Goal: Task Accomplishment & Management: Manage account settings

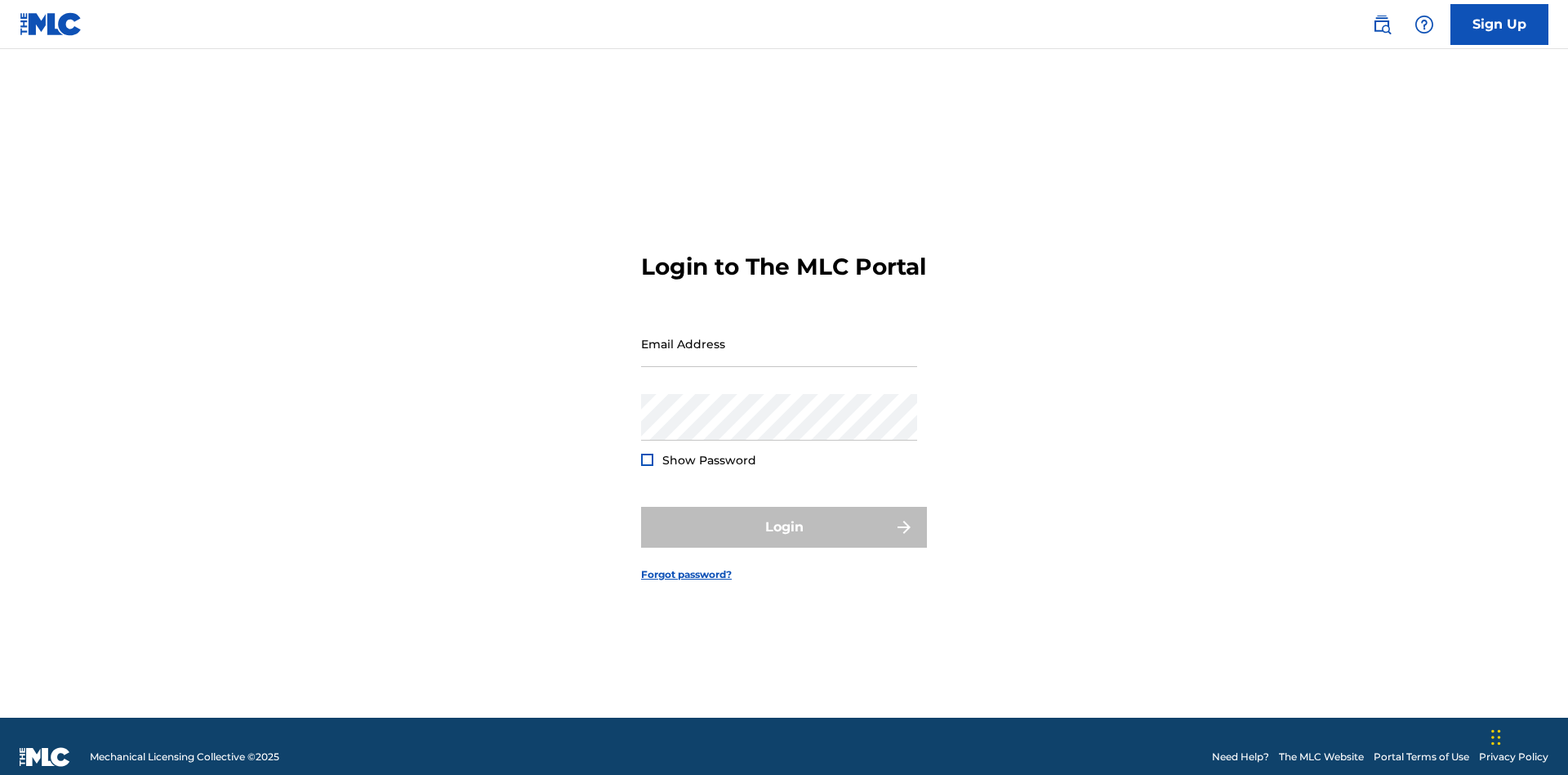
scroll to position [22, 0]
click at [779, 336] on input "Email Address" at bounding box center [779, 343] width 276 height 47
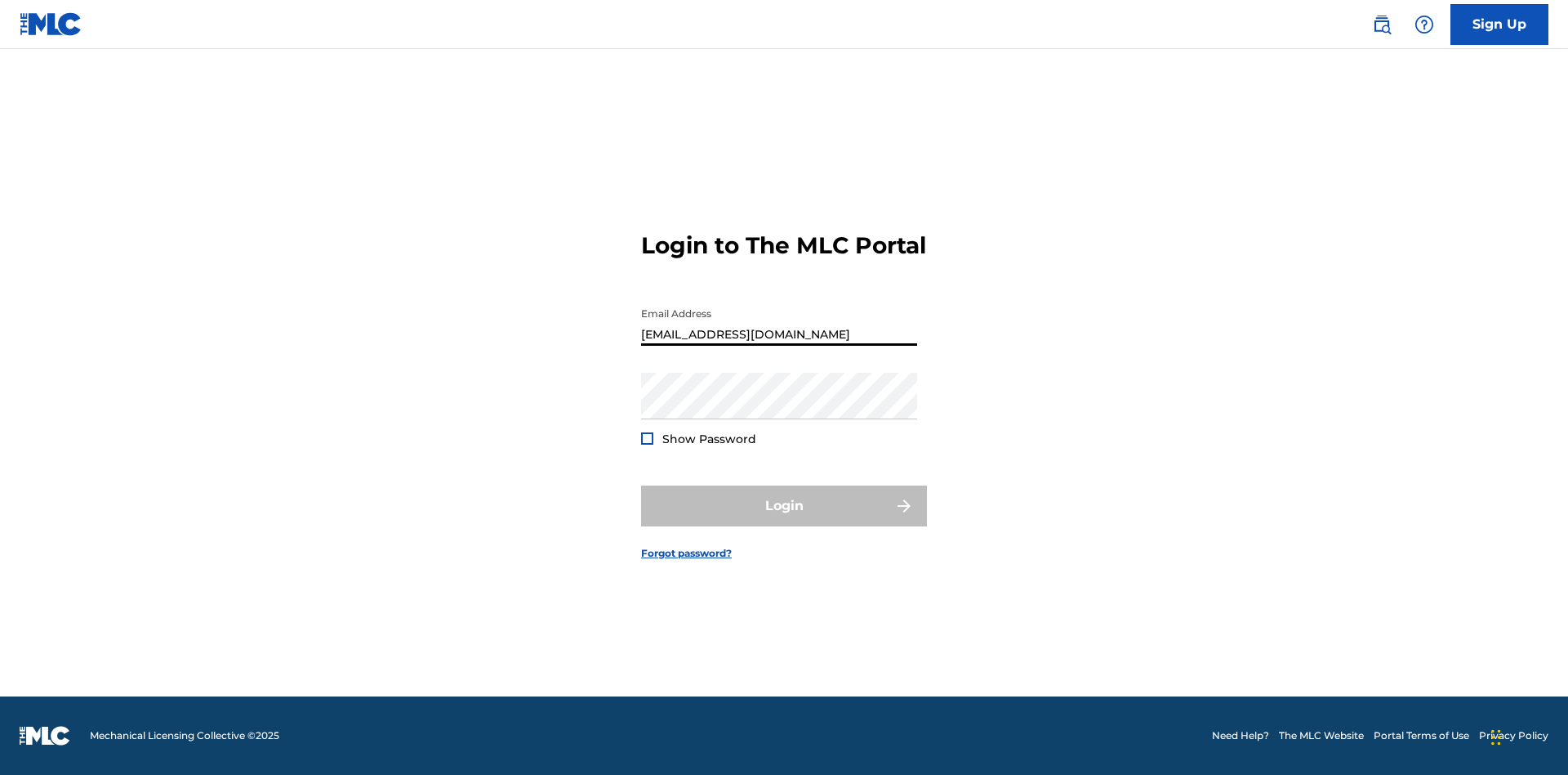
type input "a564c57b-42bd-4ee8-bedb-97e8c6a04ce2@mailslurp.net"
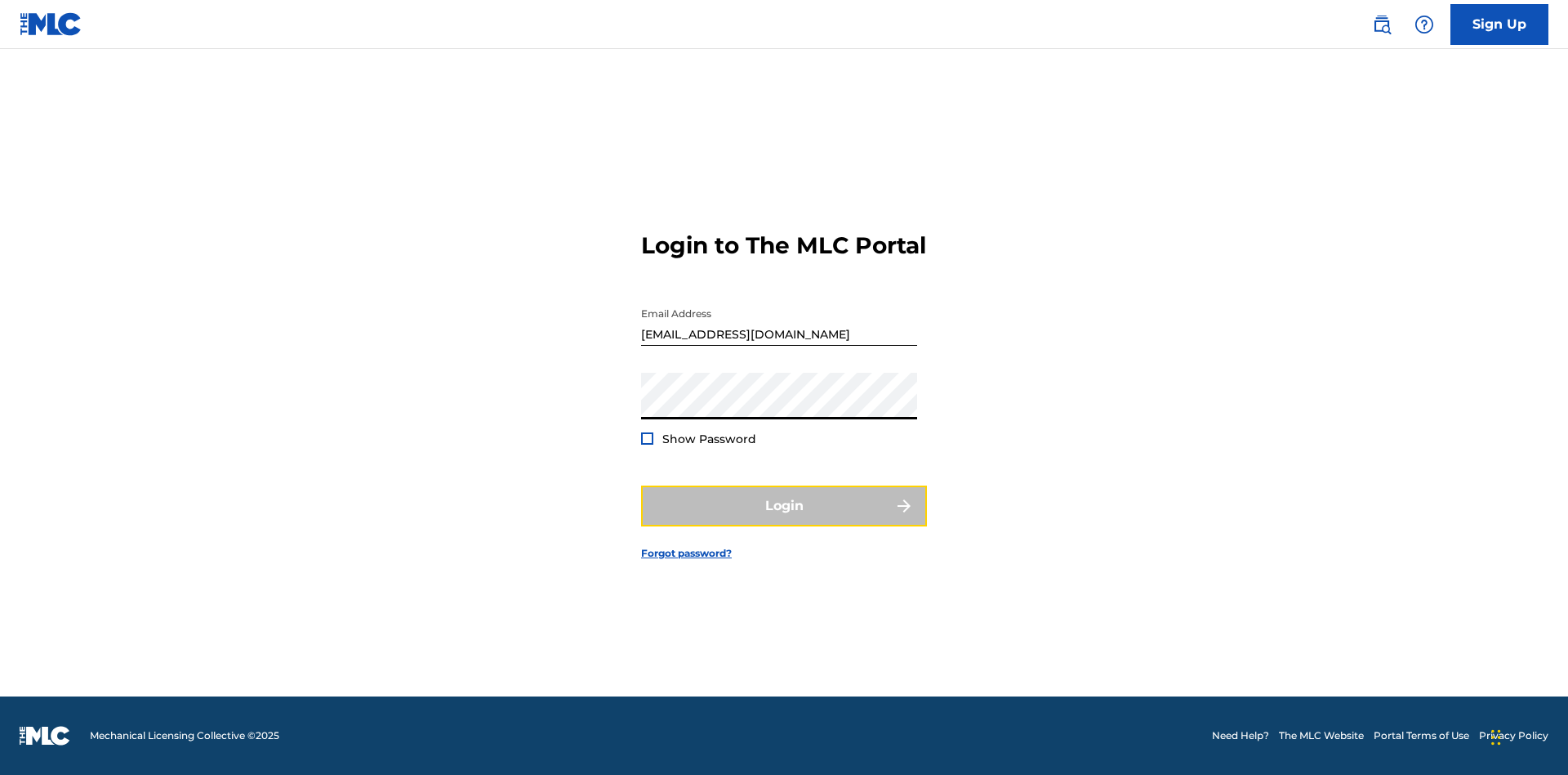
click at [784, 520] on button "Login" at bounding box center [783, 505] width 285 height 41
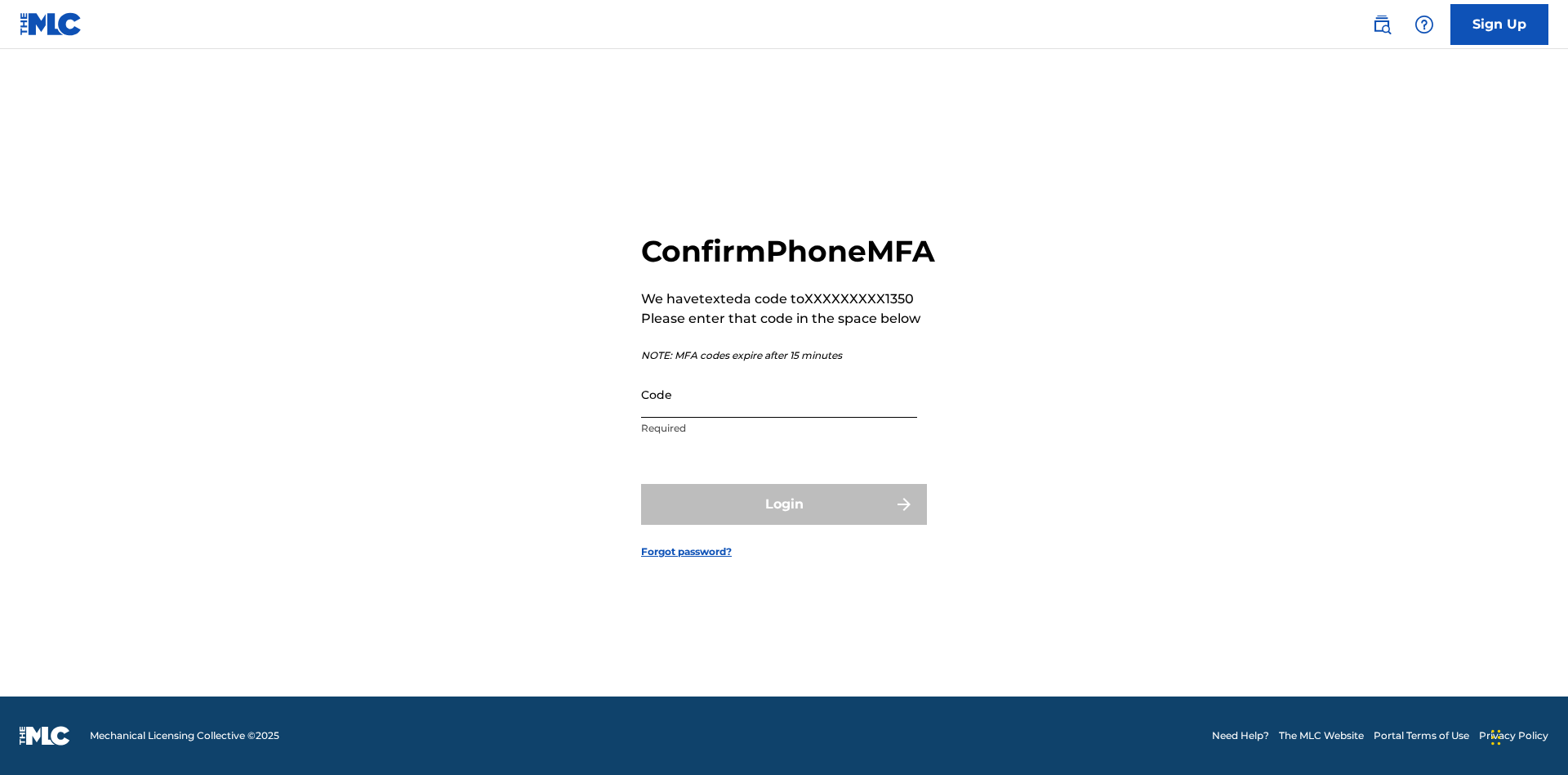
click at [779, 412] on input "Code" at bounding box center [779, 394] width 276 height 47
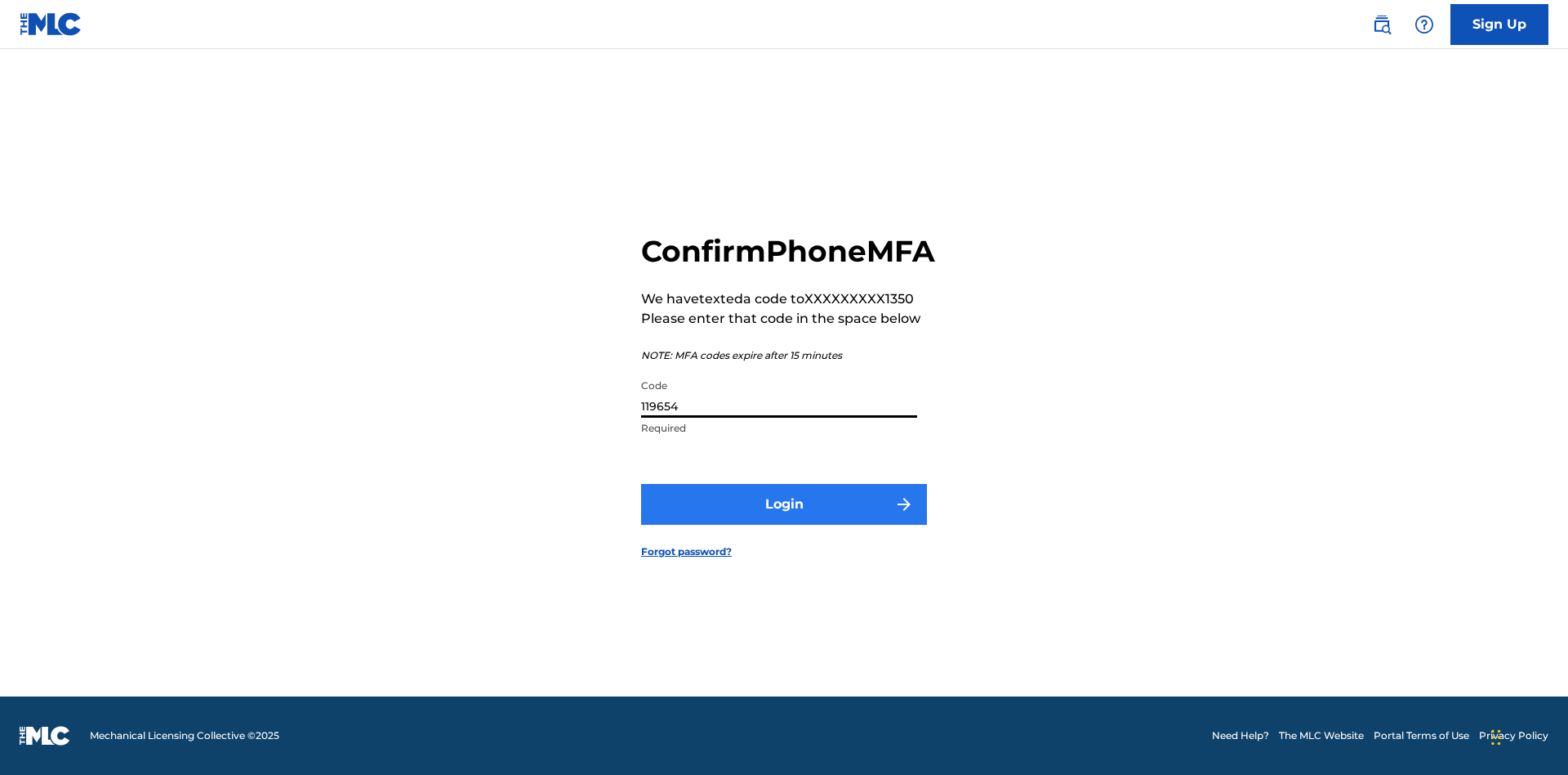
type input "119654"
click at [784, 522] on button "Login" at bounding box center [783, 503] width 285 height 41
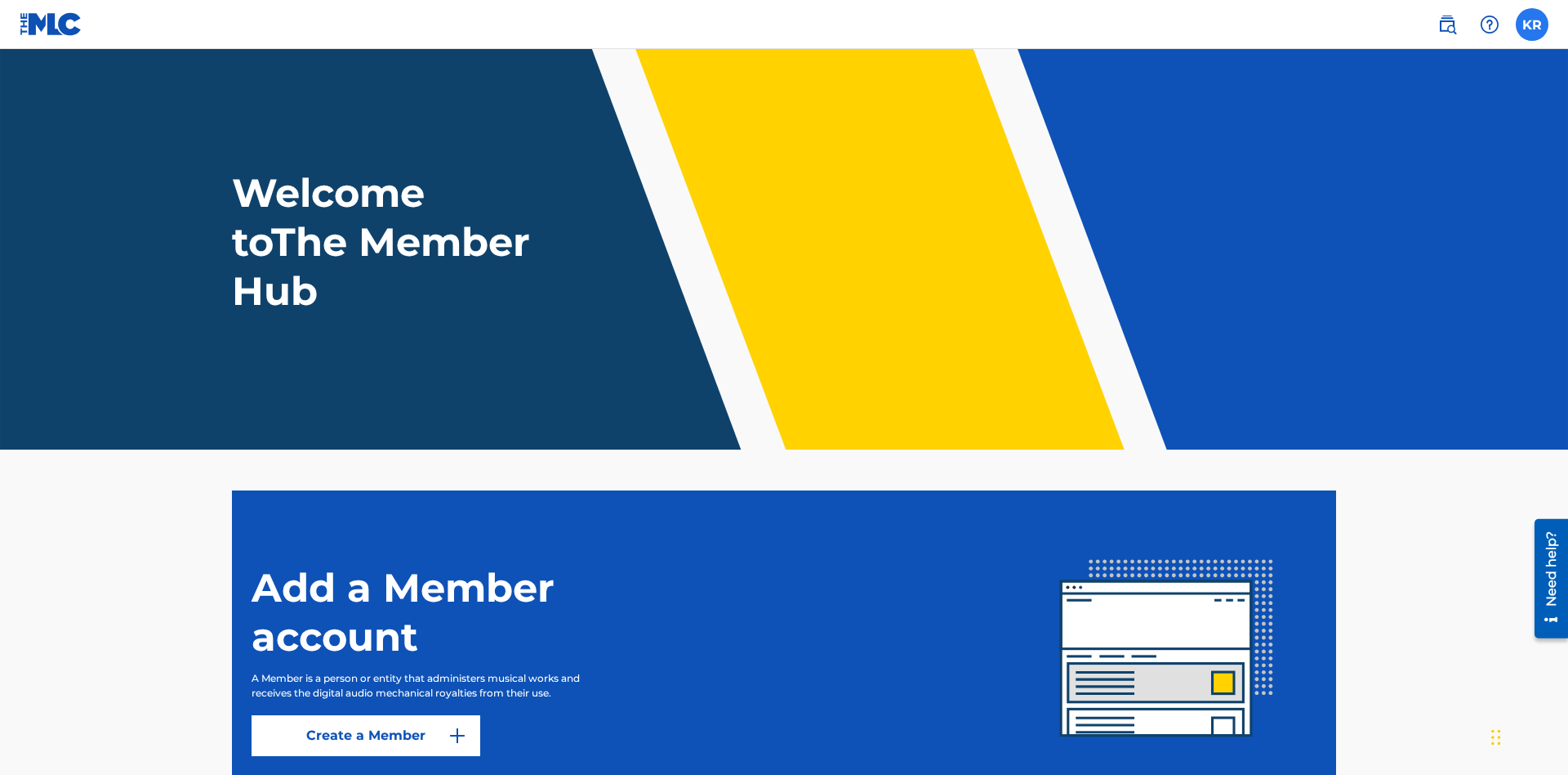
click at [1532, 23] on label at bounding box center [1532, 24] width 33 height 33
click at [1532, 24] on input "KR Krystal Ribble a564c57b-42bd-4ee8-bedb-97e8c6a04ce2@mailslurp.net Notificati…" at bounding box center [1532, 24] width 0 height 0
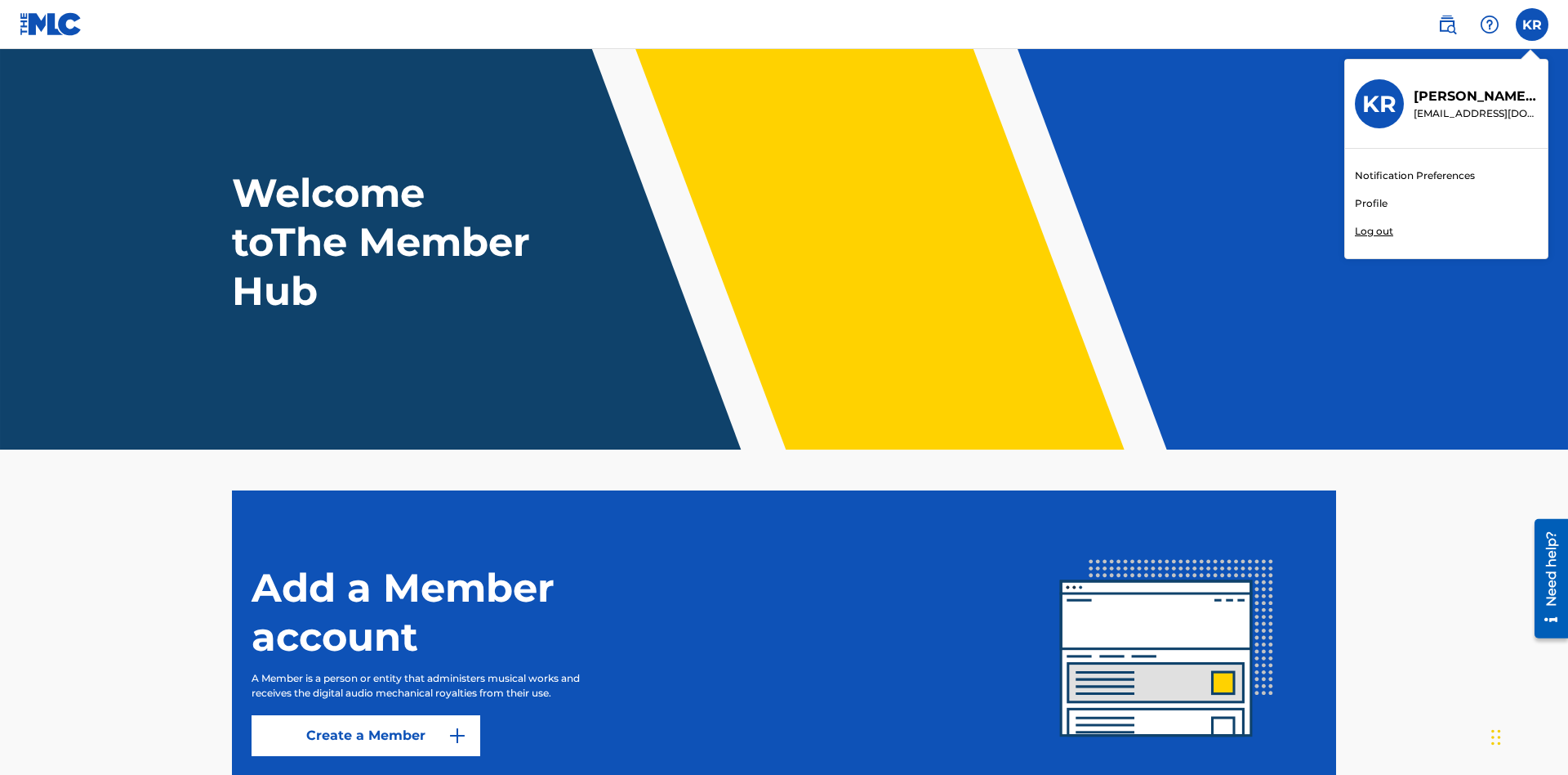
click at [1370, 204] on link "Profile" at bounding box center [1371, 203] width 33 height 15
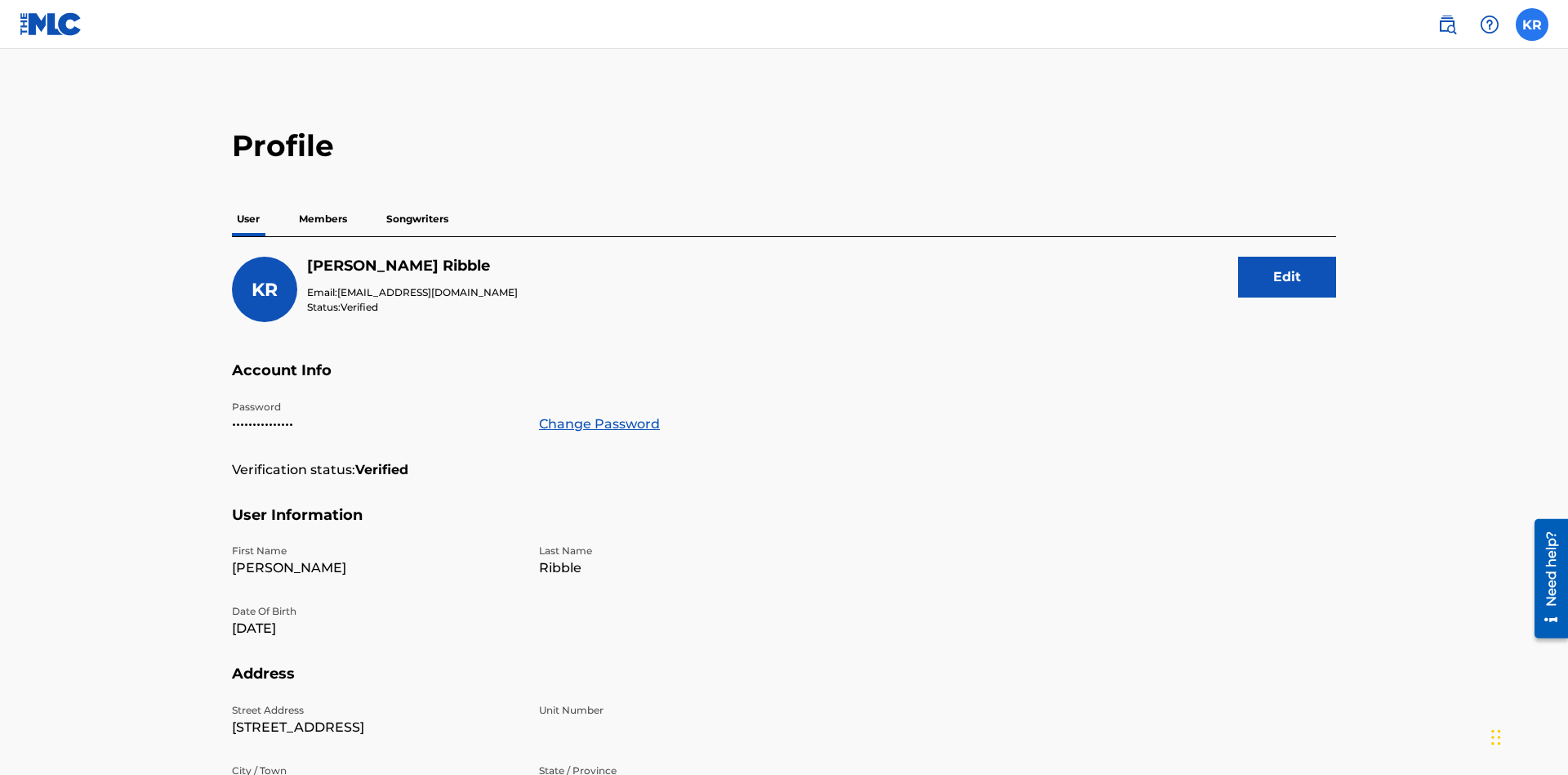
scroll to position [29, 0]
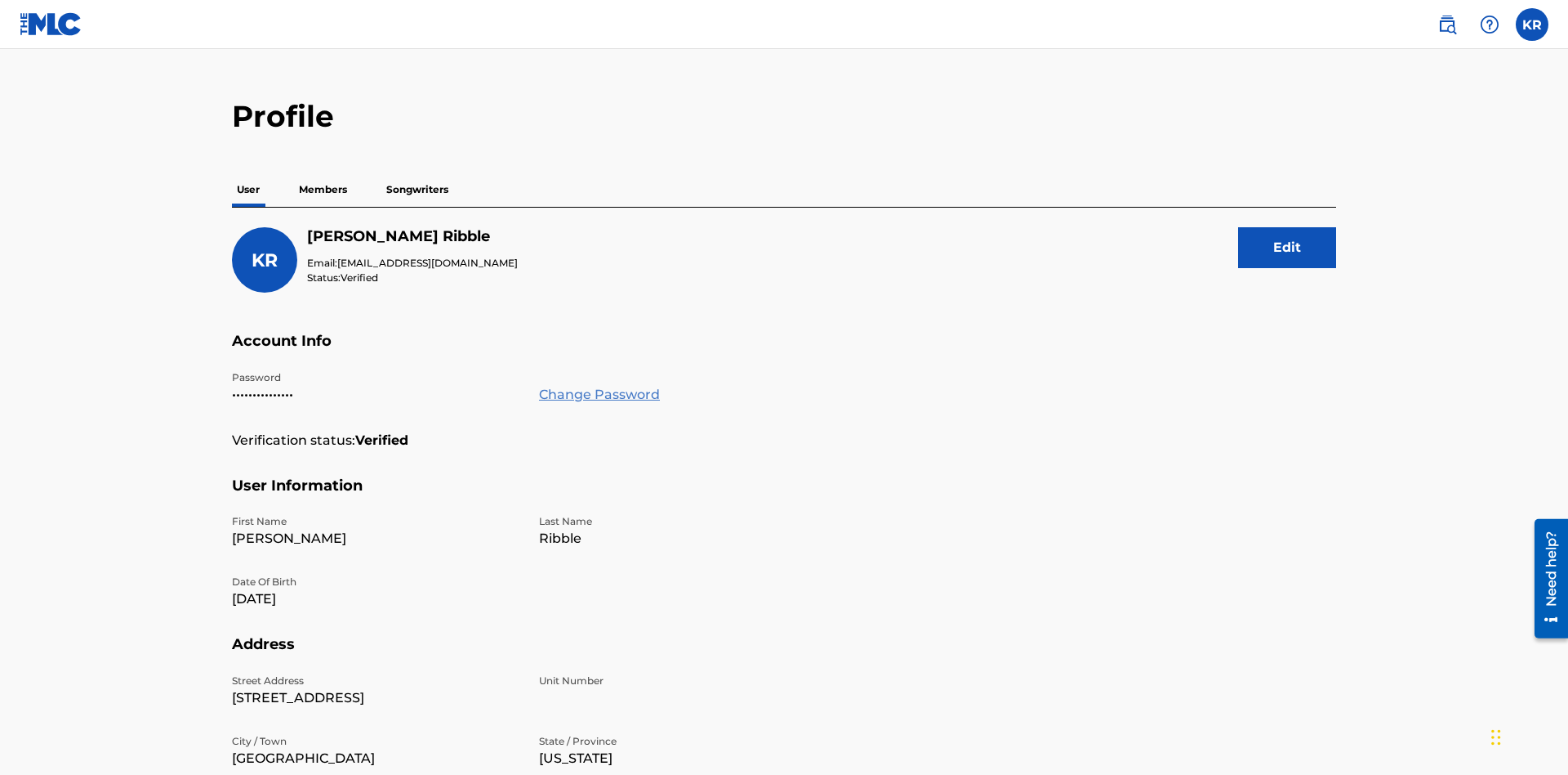
click at [599, 385] on link "Change Password" at bounding box center [599, 394] width 121 height 20
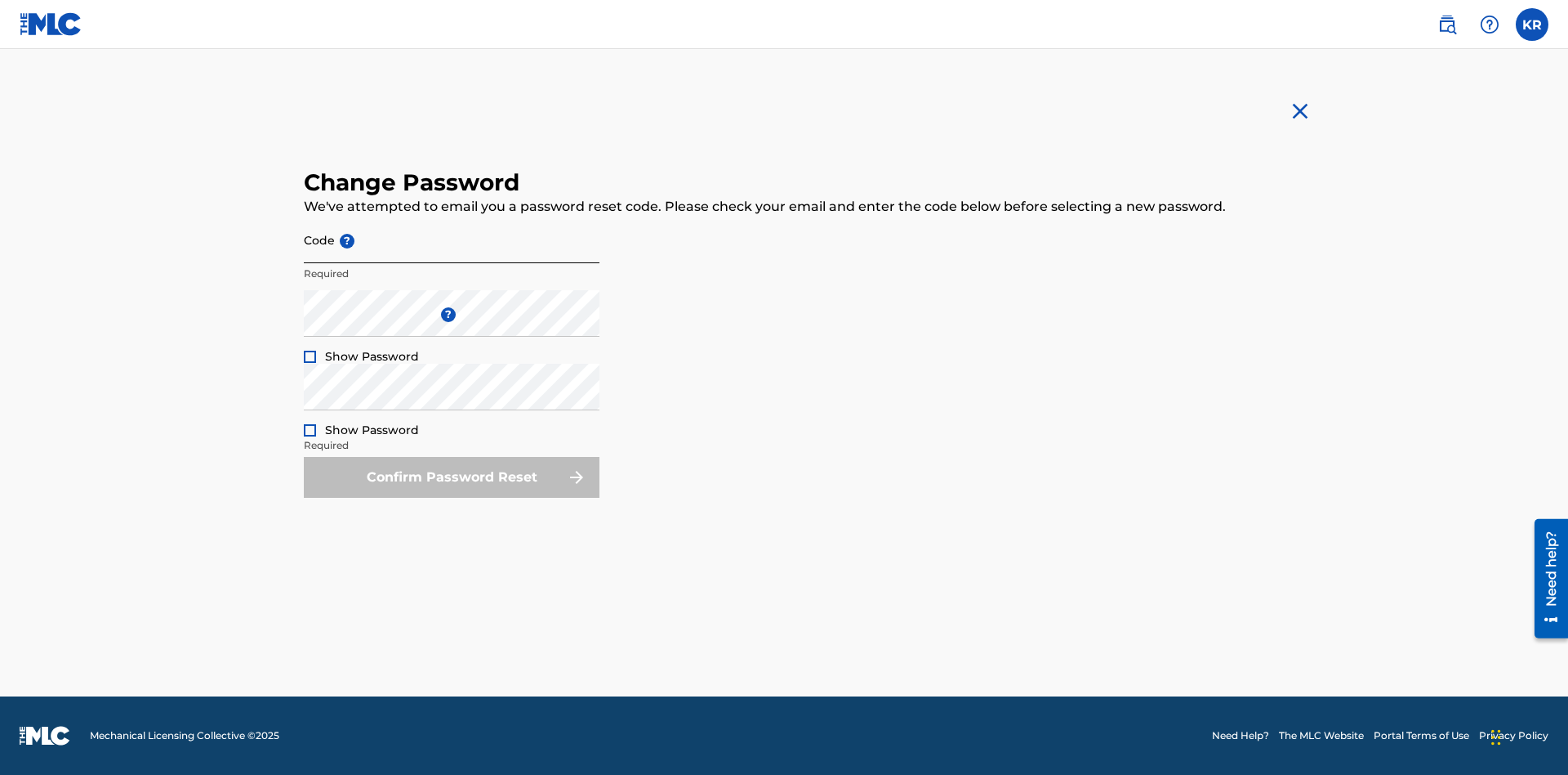
click at [452, 239] on input "Code ?" at bounding box center [451, 240] width 296 height 47
type input "e717b5676a1ea52ea0fd476ddb8c57ee"
